Goal: Task Accomplishment & Management: Complete application form

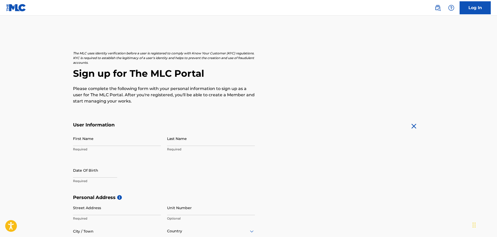
click at [102, 140] on input "First Name" at bounding box center [117, 138] width 88 height 15
type input "[PERSON_NAME]"
click at [179, 136] on input "Last Name" at bounding box center [211, 138] width 88 height 15
type input "[PERSON_NAME]"
click at [93, 169] on input "text" at bounding box center [95, 170] width 44 height 15
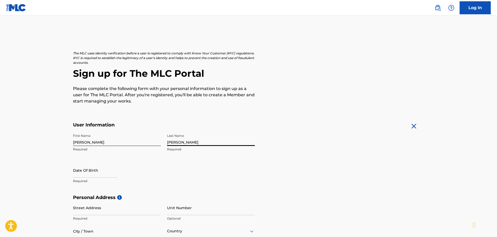
select select "8"
select select "2025"
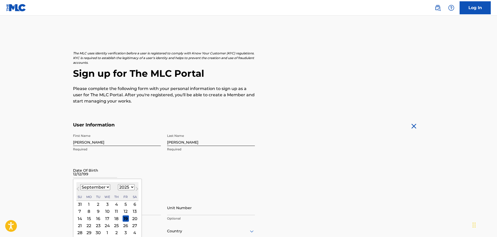
type input "[DATE]"
click at [170, 157] on div "First Name [PERSON_NAME] Required Last Name [PERSON_NAME] Required Date Of Birt…" at bounding box center [164, 162] width 182 height 63
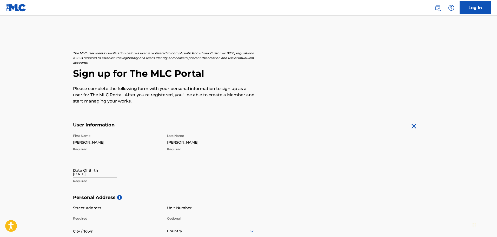
click at [116, 206] on input "Street Address" at bounding box center [117, 207] width 88 height 15
type input "[STREET_ADDRESS][PERSON_NAME]"
click at [192, 208] on input "Unit Number" at bounding box center [211, 207] width 88 height 15
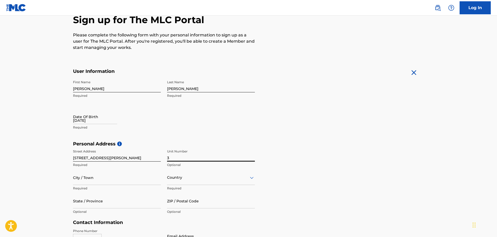
scroll to position [56, 0]
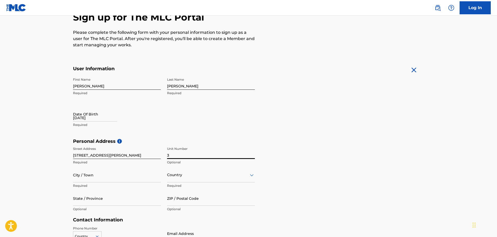
type input "3"
click at [120, 177] on input "City / Town" at bounding box center [117, 174] width 88 height 15
type input "[GEOGRAPHIC_DATA]"
click at [115, 198] on input "State / Province" at bounding box center [117, 198] width 88 height 15
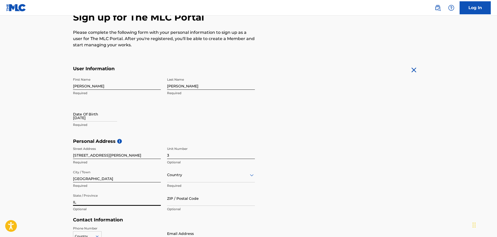
type input "IL"
click at [189, 193] on input "ZIP / Postal Code" at bounding box center [211, 198] width 88 height 15
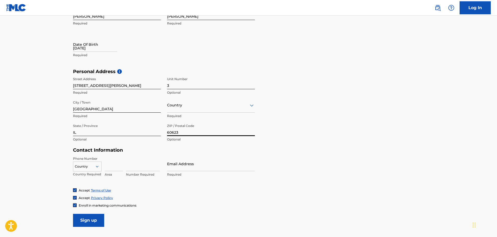
scroll to position [132, 0]
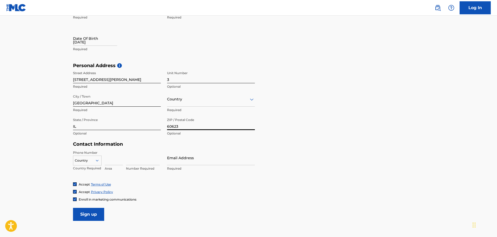
type input "60623"
click at [193, 153] on input "Email Address" at bounding box center [211, 157] width 88 height 15
click at [184, 161] on input "Email Address" at bounding box center [211, 157] width 88 height 15
type input "[EMAIL_ADDRESS][DOMAIN_NAME]"
click at [97, 211] on input "Sign up" at bounding box center [88, 214] width 31 height 13
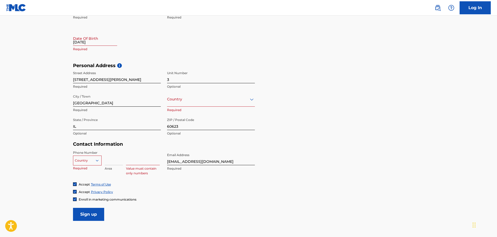
click at [91, 159] on div "Country" at bounding box center [87, 159] width 29 height 8
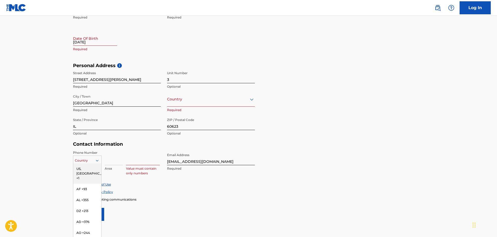
scroll to position [136, 0]
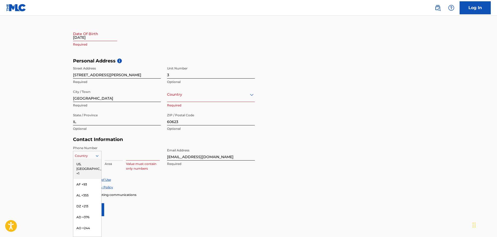
click at [88, 167] on div "US, [GEOGRAPHIC_DATA] +1" at bounding box center [87, 169] width 28 height 20
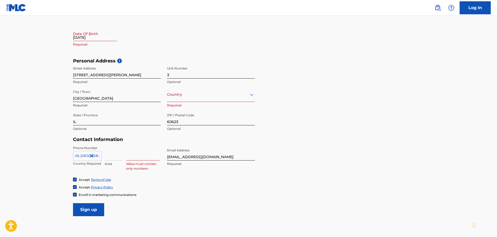
click at [117, 156] on input at bounding box center [114, 153] width 18 height 15
type input "773"
click at [153, 158] on input at bounding box center [143, 153] width 34 height 15
type input "3700850"
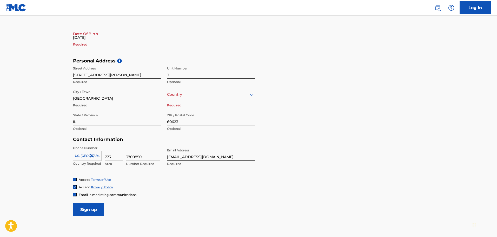
click at [91, 209] on input "Sign up" at bounding box center [88, 209] width 31 height 13
click at [204, 100] on div "Country" at bounding box center [211, 94] width 88 height 15
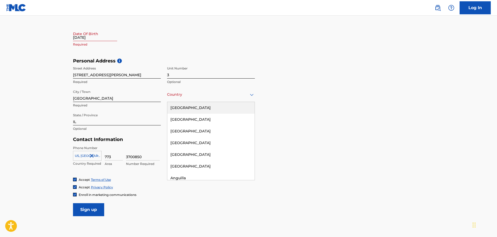
click at [196, 109] on div "[GEOGRAPHIC_DATA]" at bounding box center [210, 108] width 87 height 12
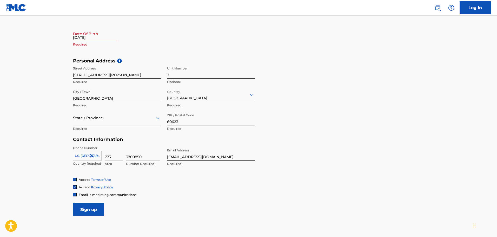
click at [107, 36] on input "[DATE]" at bounding box center [95, 33] width 44 height 15
select select "8"
select select "2025"
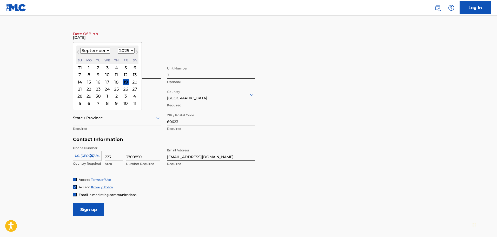
type input "[DATE]"
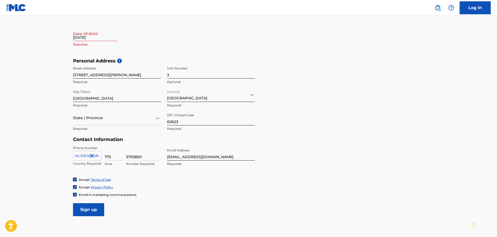
click at [100, 35] on input "[DATE]" at bounding box center [95, 33] width 44 height 15
select select "8"
select select "2025"
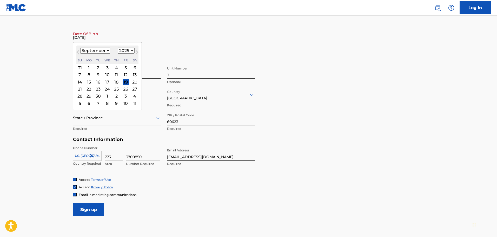
click at [88, 50] on select "January February March April May June July August September October November De…" at bounding box center [95, 51] width 30 height 6
select select "11"
click at [80, 48] on select "January February March April May June July August September October November De…" at bounding box center [95, 51] width 30 height 6
click at [124, 73] on div "12" at bounding box center [126, 75] width 6 height 6
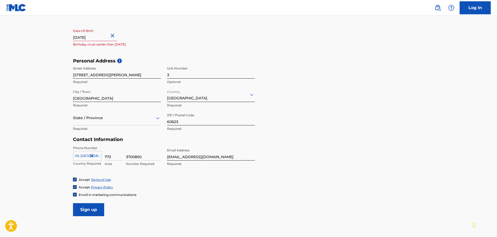
click at [106, 34] on input "[DATE]" at bounding box center [95, 33] width 44 height 15
select select "11"
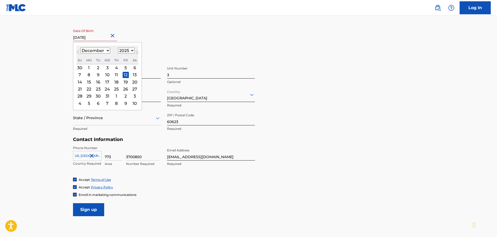
click at [120, 48] on select "1899 1900 1901 1902 1903 1904 1905 1906 1907 1908 1909 1910 1911 1912 1913 1914…" at bounding box center [126, 51] width 17 height 6
select select "1994"
click at [118, 48] on select "1899 1900 1901 1902 1903 1904 1905 1906 1907 1908 1909 1910 1911 1912 1913 1914…" at bounding box center [126, 51] width 17 height 6
click at [93, 206] on input "Sign up" at bounding box center [88, 209] width 31 height 13
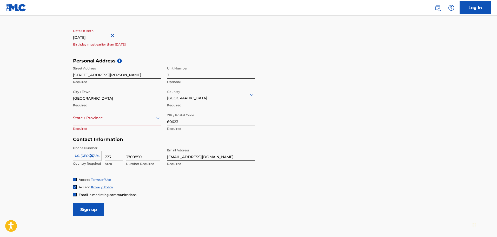
click at [110, 121] on div at bounding box center [117, 118] width 88 height 6
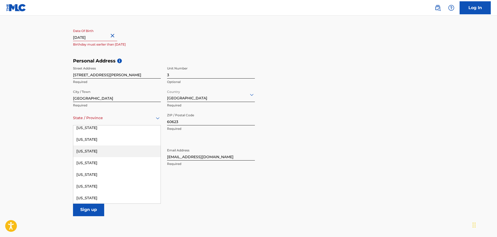
scroll to position [130, 0]
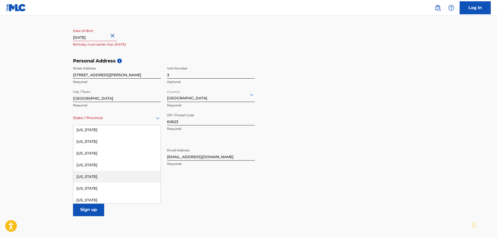
click at [99, 173] on div "[US_STATE]" at bounding box center [116, 177] width 87 height 12
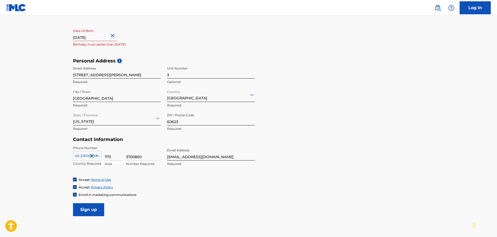
click at [110, 37] on input "[DATE]" at bounding box center [95, 33] width 44 height 15
select select "11"
select select "2025"
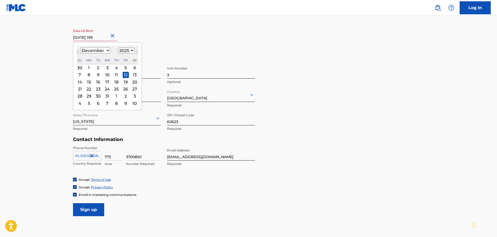
type input "[DATE]"
select select "1994"
type input "[DATE]"
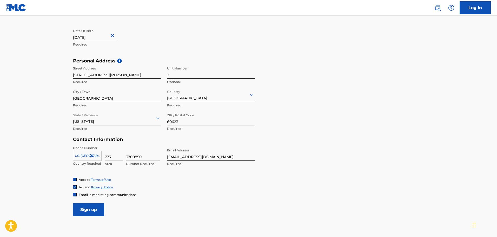
click at [84, 209] on input "Sign up" at bounding box center [88, 209] width 31 height 13
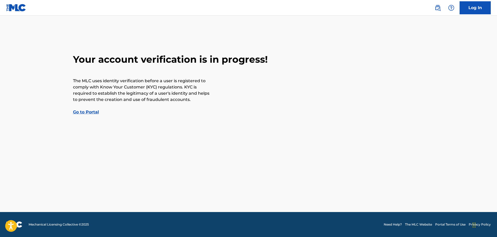
click at [83, 112] on link "Go to Portal" at bounding box center [86, 111] width 26 height 5
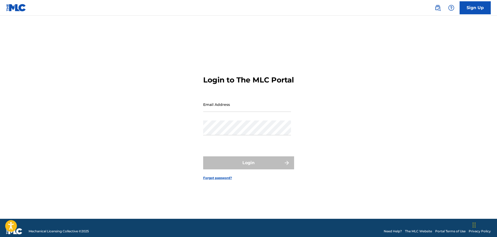
click at [242, 110] on input "Email Address" at bounding box center [247, 104] width 88 height 15
type input "lil"
